Goal: Task Accomplishment & Management: Manage account settings

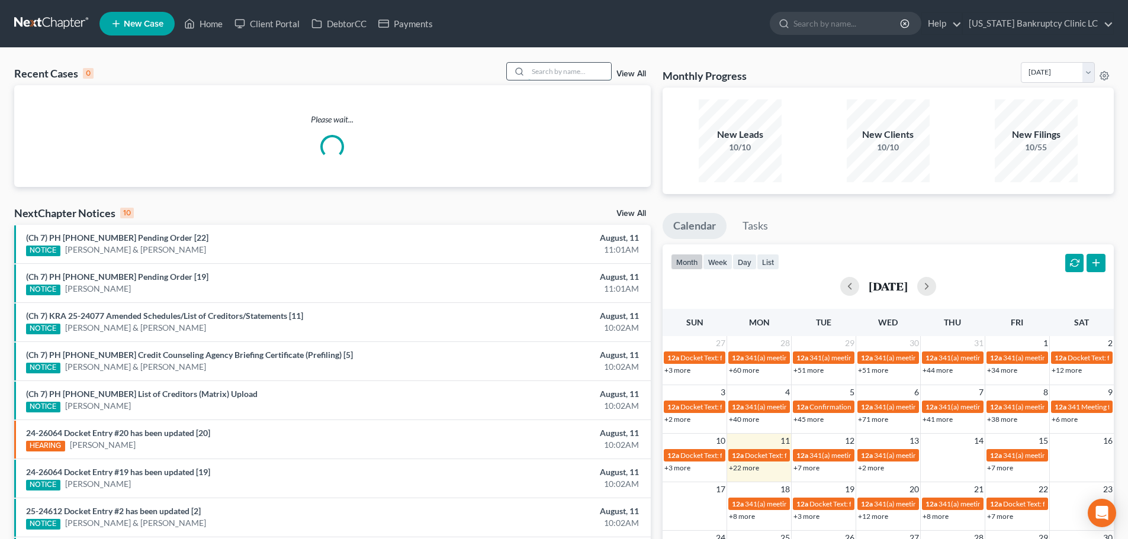
click at [567, 75] on input "search" at bounding box center [569, 71] width 83 height 17
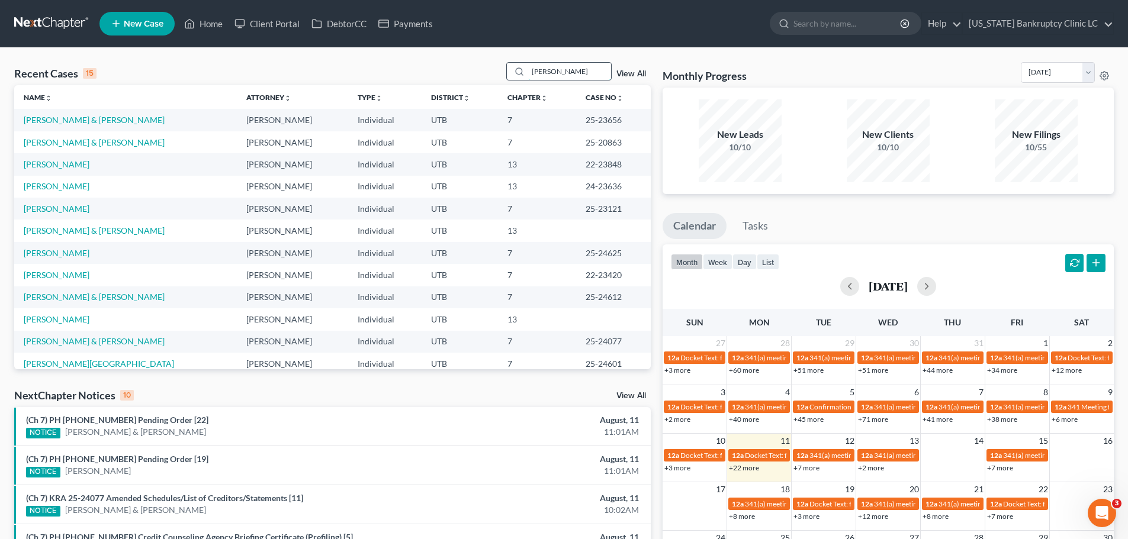
type input "[PERSON_NAME]"
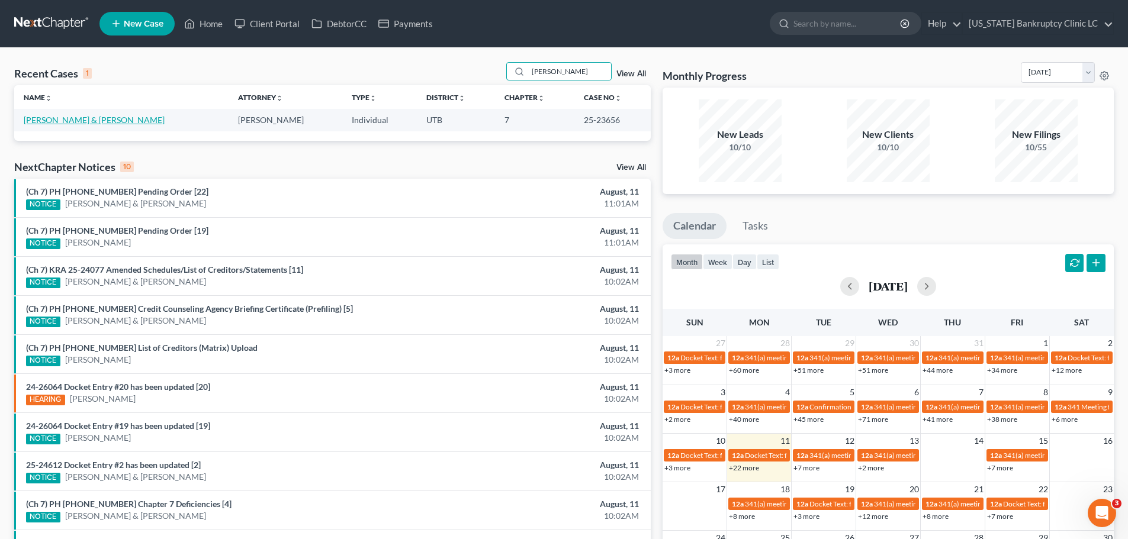
click at [43, 122] on link "[PERSON_NAME] & [PERSON_NAME]" at bounding box center [94, 120] width 141 height 10
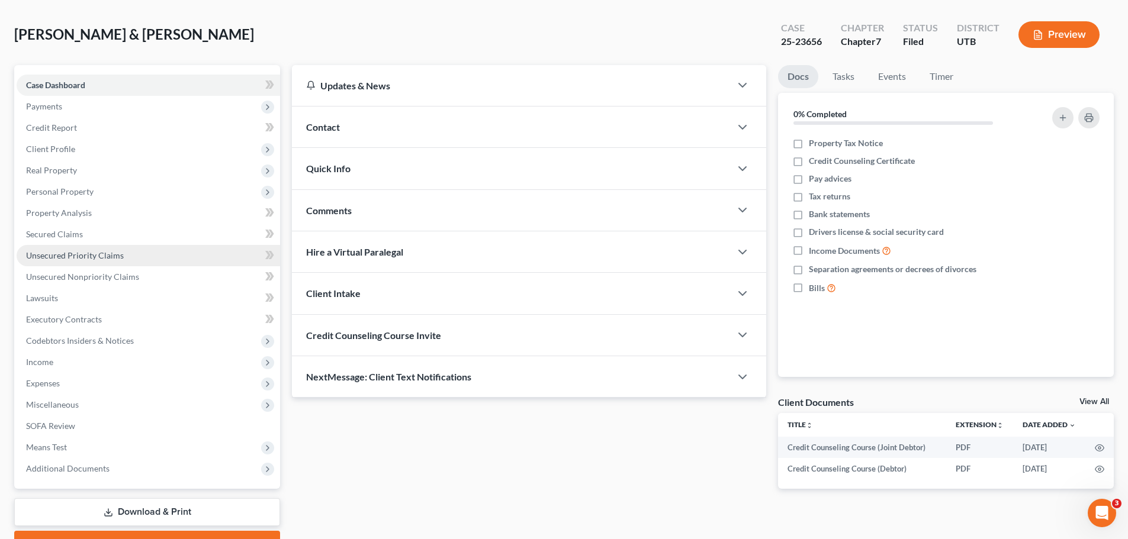
scroll to position [111, 0]
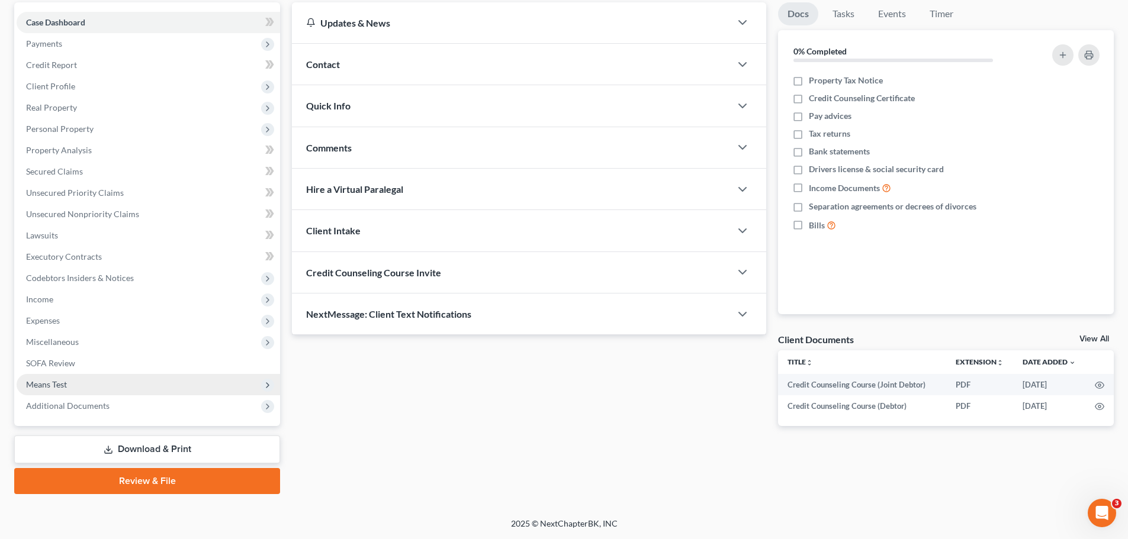
click at [83, 390] on span "Means Test" at bounding box center [148, 384] width 263 height 21
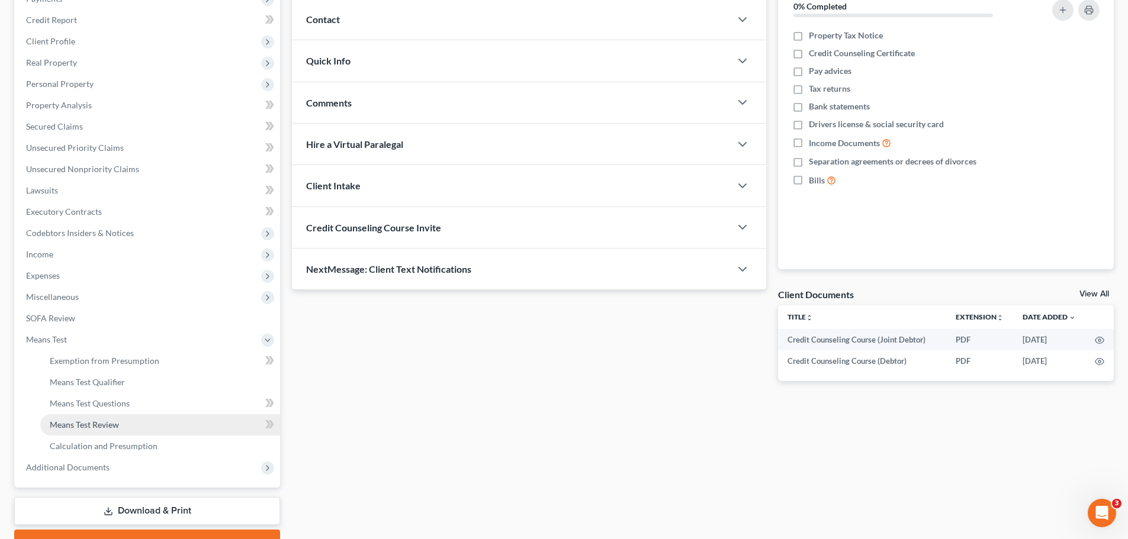
scroll to position [218, 0]
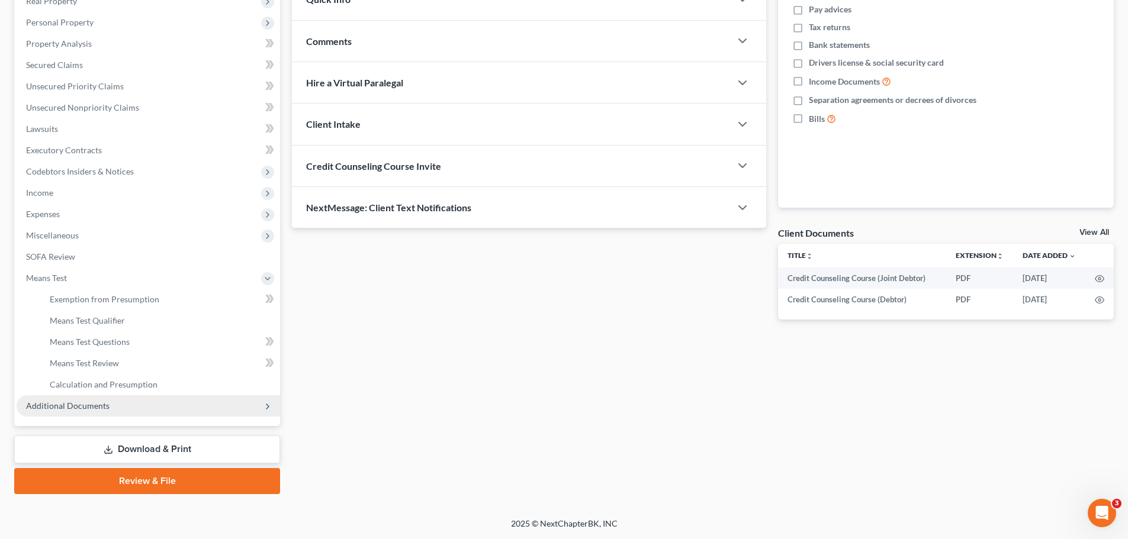
click at [97, 403] on span "Additional Documents" at bounding box center [67, 406] width 83 height 10
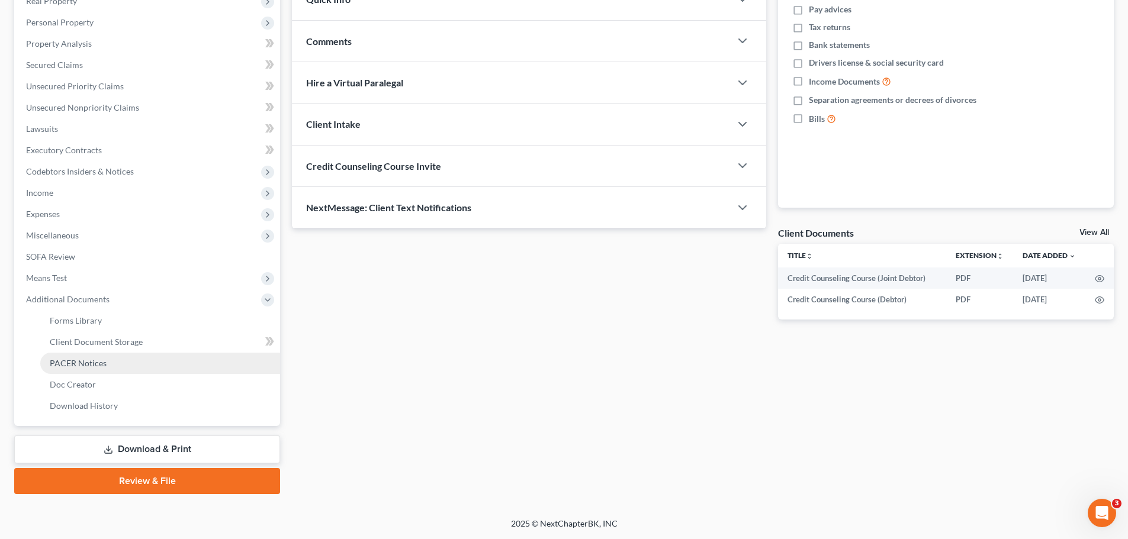
click at [117, 364] on link "PACER Notices" at bounding box center [160, 363] width 240 height 21
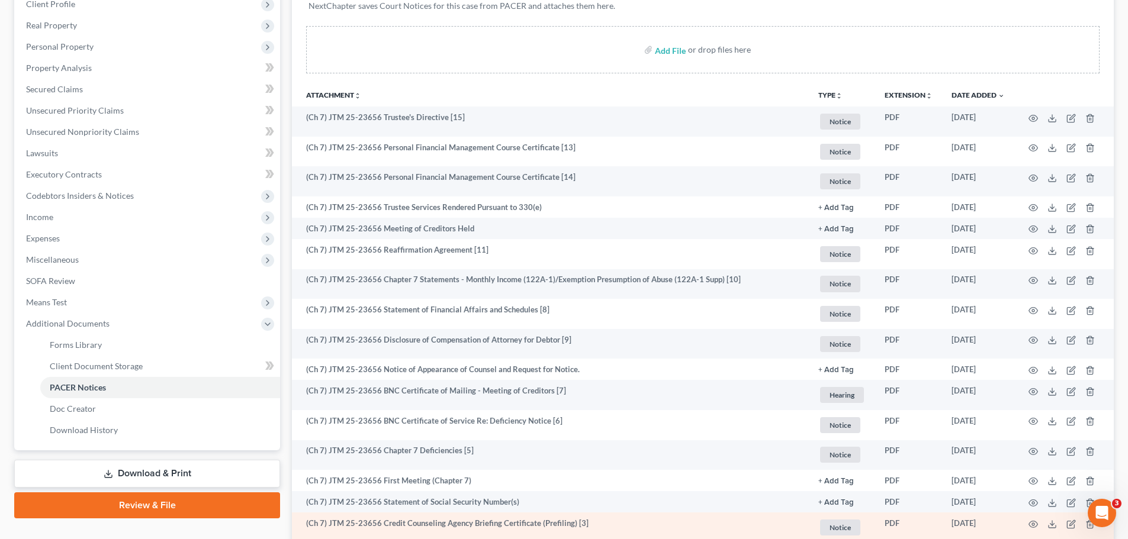
scroll to position [193, 0]
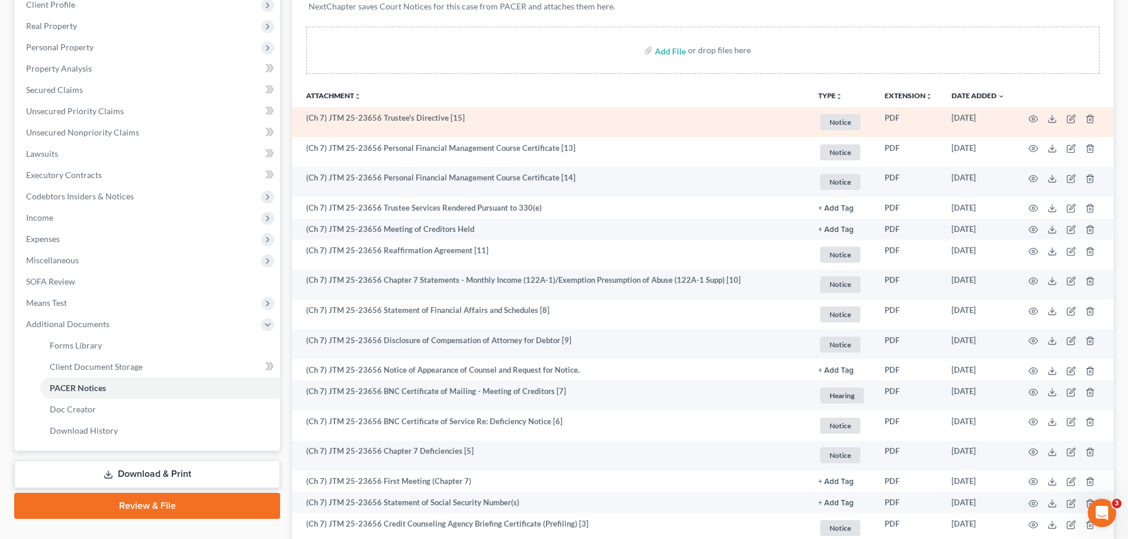
click at [1038, 117] on td at bounding box center [1063, 122] width 99 height 30
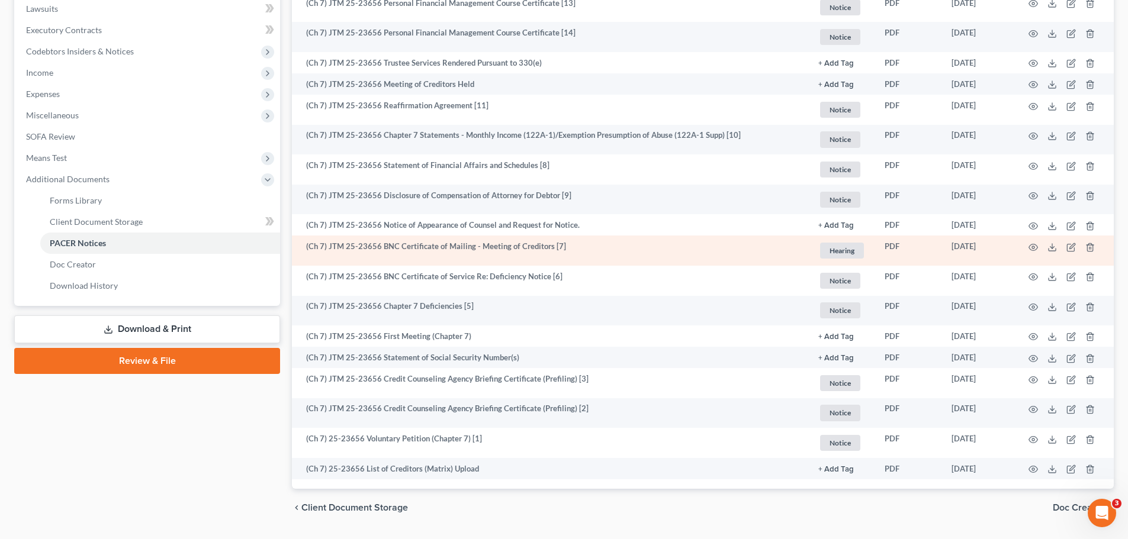
scroll to position [311, 0]
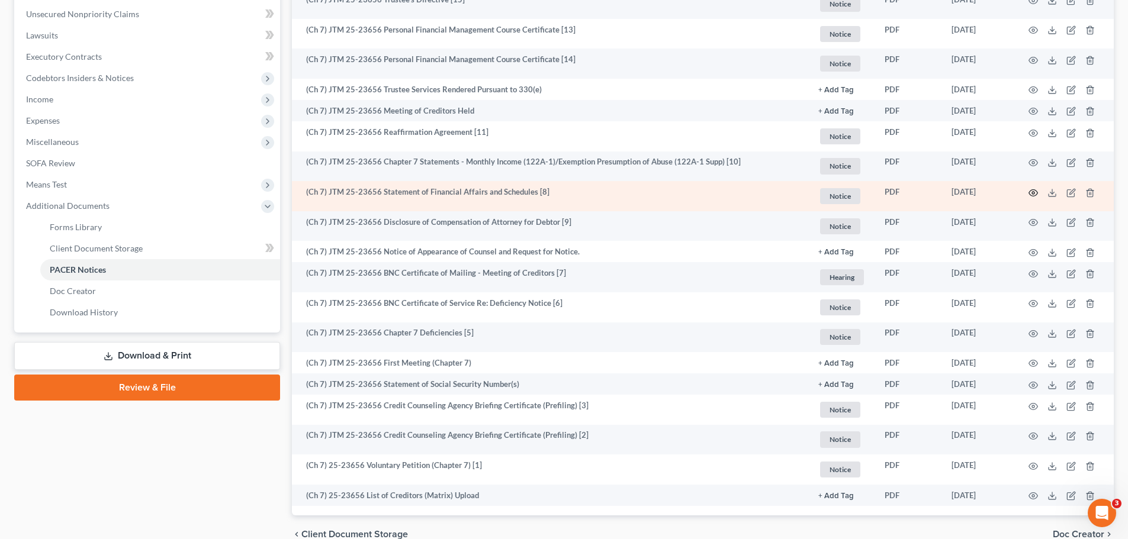
click at [1033, 191] on icon "button" at bounding box center [1032, 192] width 9 height 9
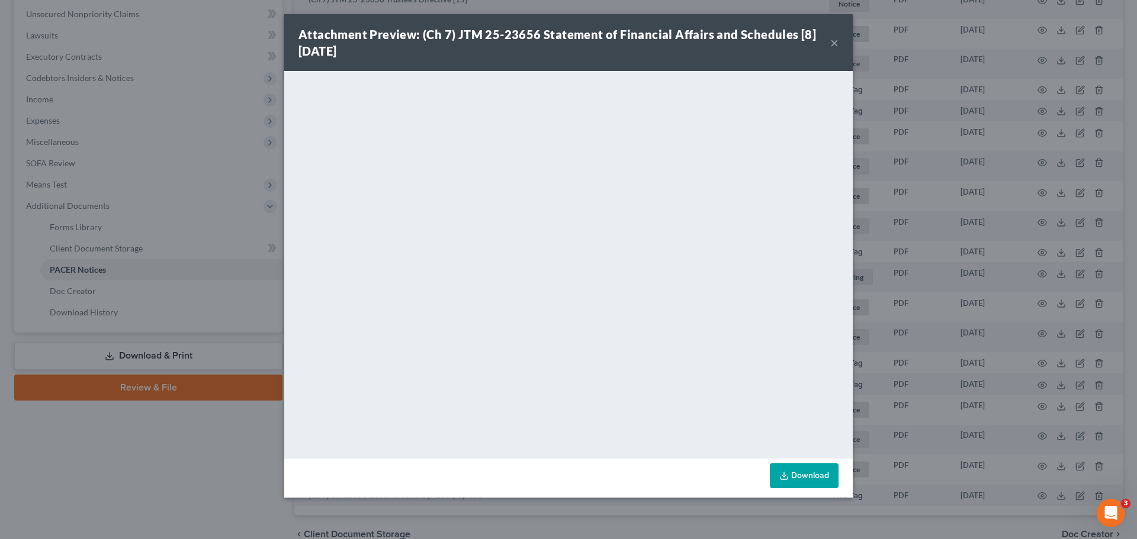
click at [837, 43] on button "×" at bounding box center [834, 43] width 8 height 14
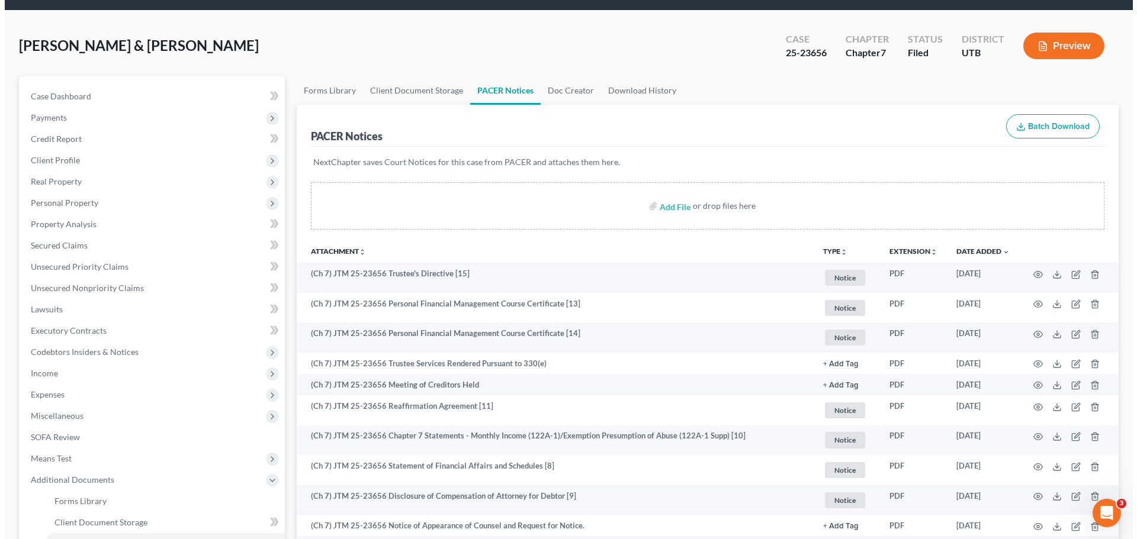
scroll to position [0, 0]
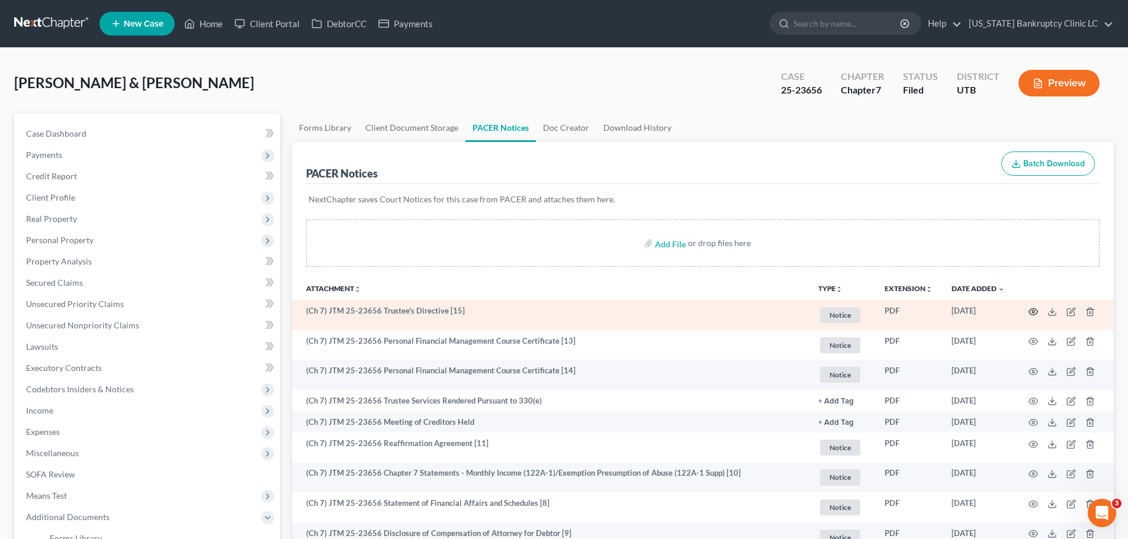
click at [1034, 312] on circle "button" at bounding box center [1033, 312] width 2 height 2
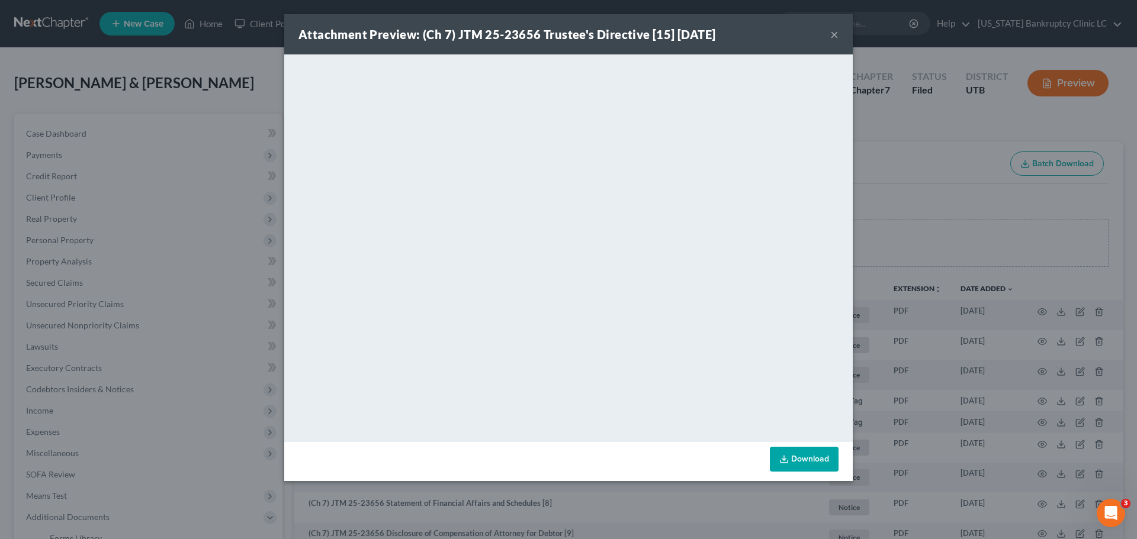
click at [834, 34] on button "×" at bounding box center [834, 34] width 8 height 14
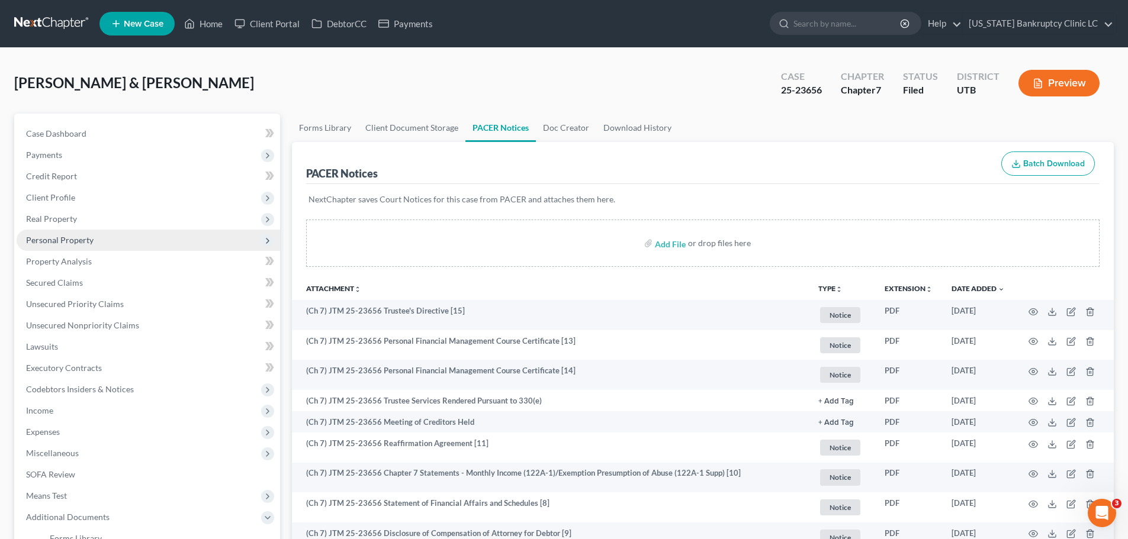
click at [125, 240] on span "Personal Property" at bounding box center [148, 240] width 263 height 21
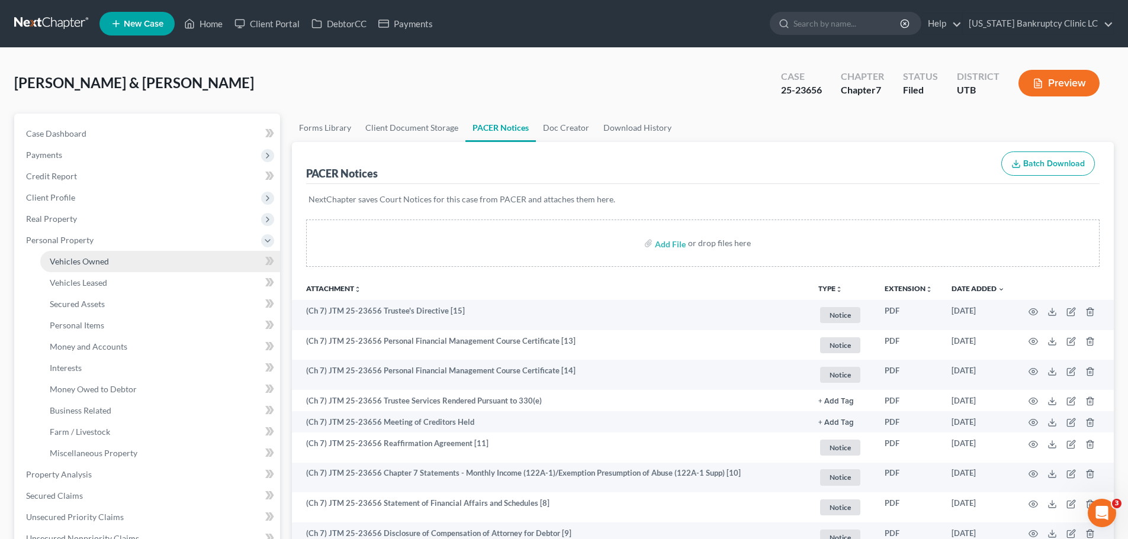
click at [115, 262] on link "Vehicles Owned" at bounding box center [160, 261] width 240 height 21
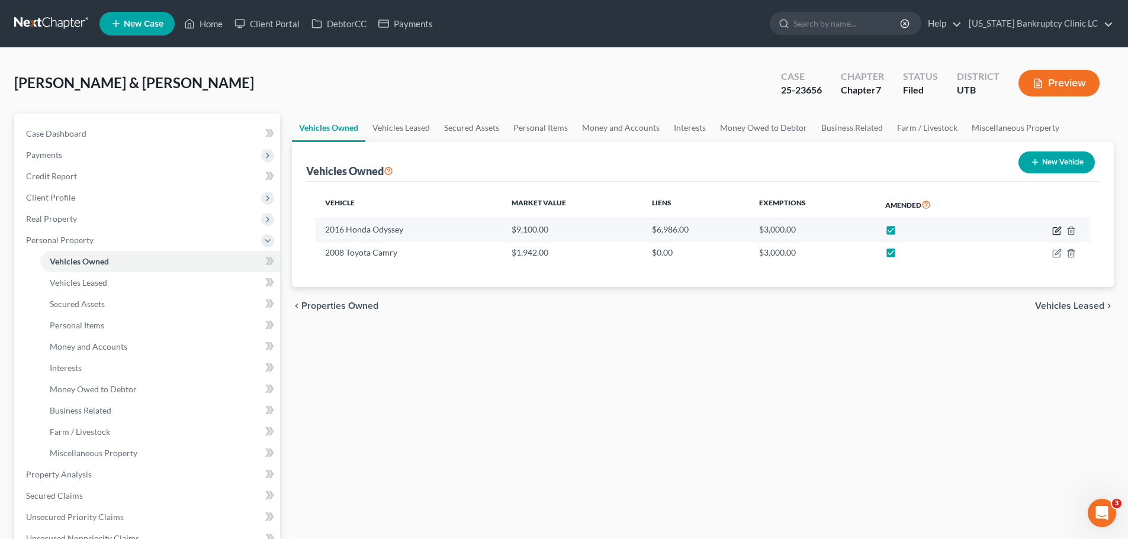
click at [1054, 229] on icon "button" at bounding box center [1056, 230] width 9 height 9
select select "0"
select select "10"
select select "3"
select select "2"
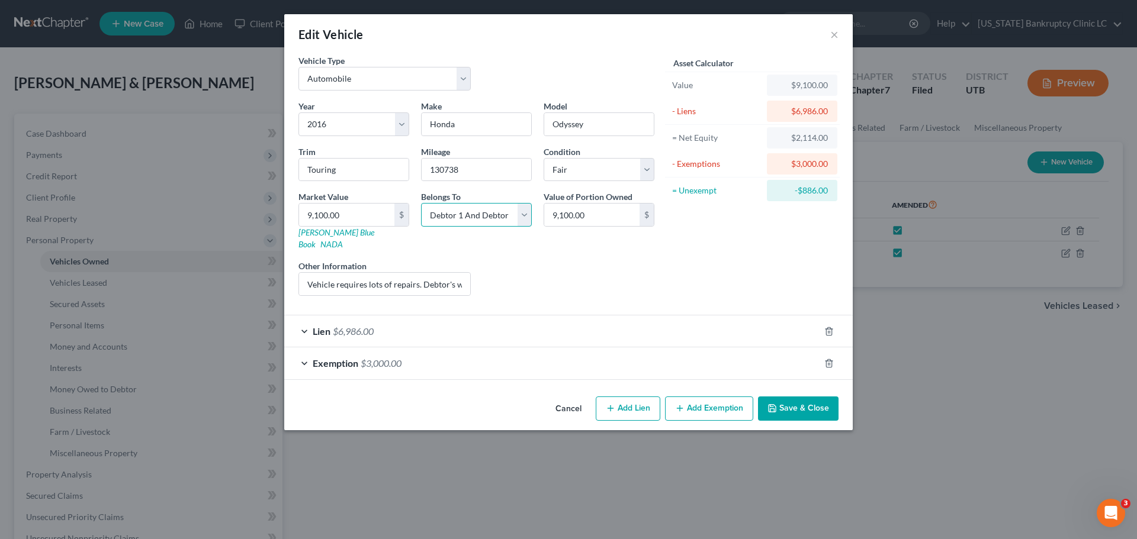
click at [522, 212] on select "Select Debtor 1 Only Debtor 2 Only Debtor 1 And Debtor 2 Only At Least One Of T…" at bounding box center [476, 215] width 111 height 24
click at [303, 317] on div "Lien $6,986.00" at bounding box center [551, 331] width 535 height 31
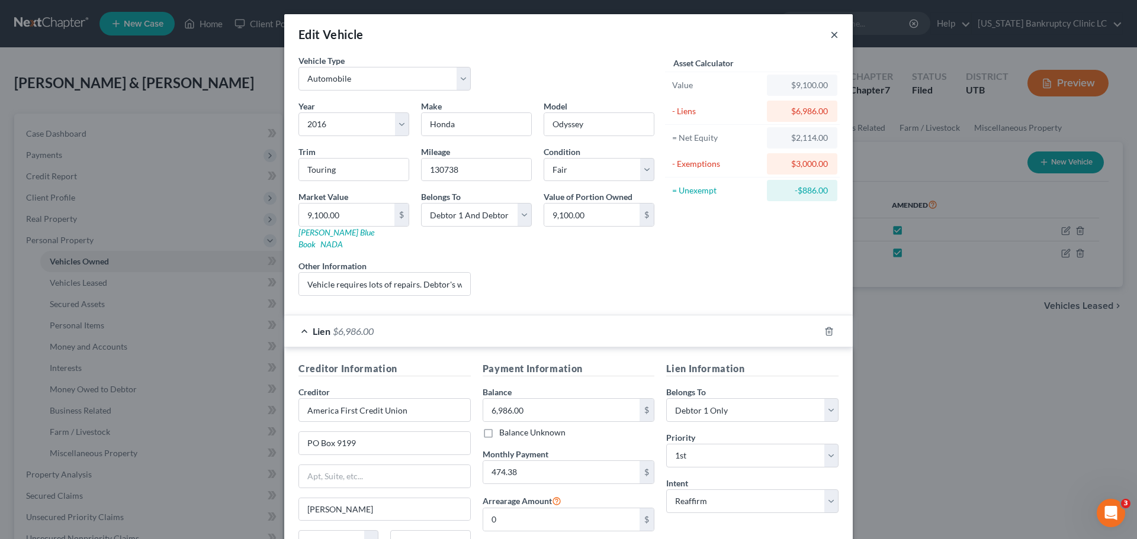
click at [830, 36] on button "×" at bounding box center [834, 34] width 8 height 14
